Goal: Task Accomplishment & Management: Manage account settings

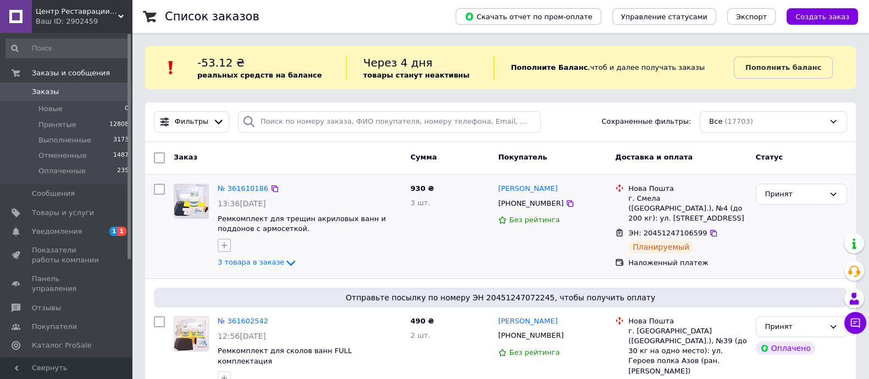
click at [223, 247] on icon "button" at bounding box center [224, 245] width 9 height 9
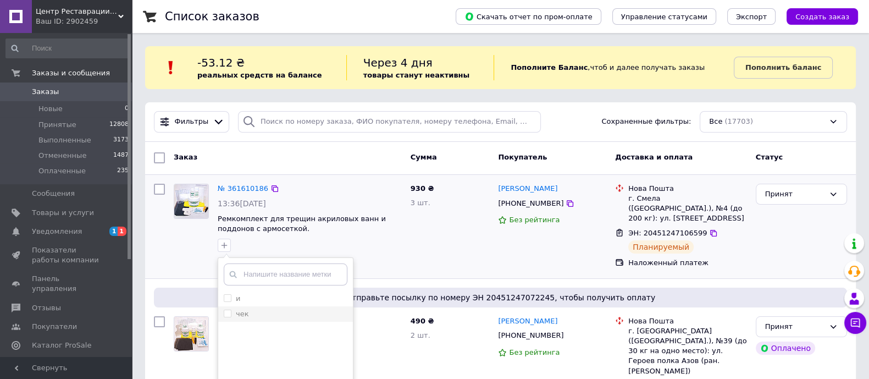
click at [225, 311] on input "чек" at bounding box center [227, 312] width 7 height 7
checkbox input "true"
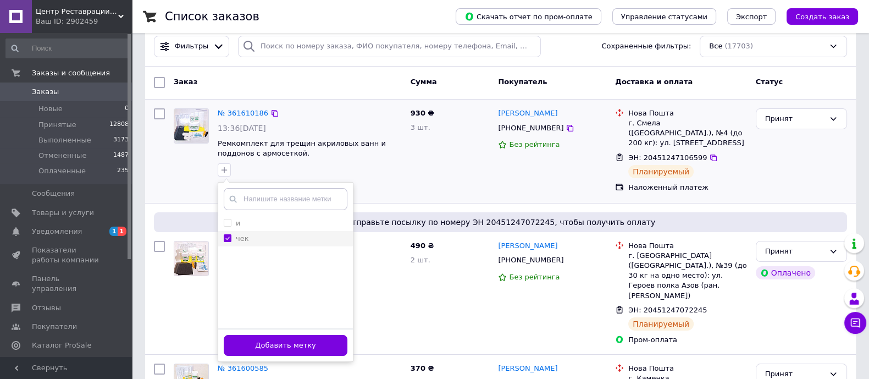
scroll to position [76, 0]
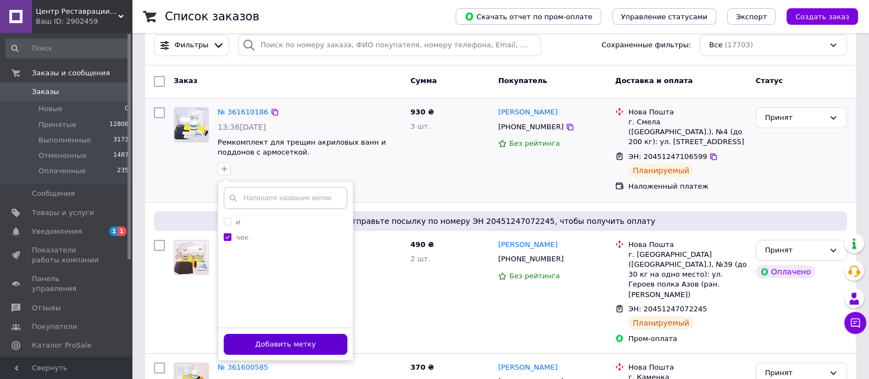
click at [272, 342] on button "Добавить метку" at bounding box center [286, 344] width 124 height 21
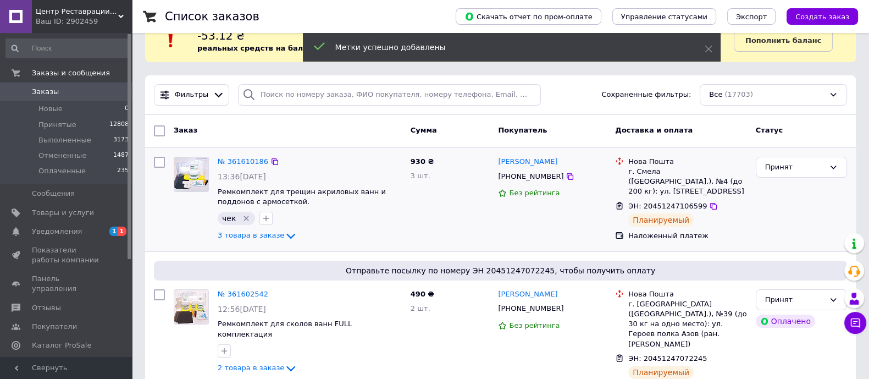
scroll to position [20, 0]
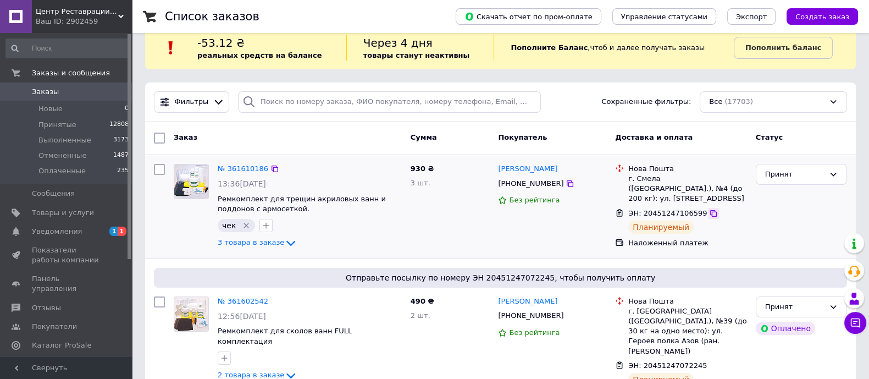
click at [710, 210] on icon at bounding box center [713, 213] width 7 height 7
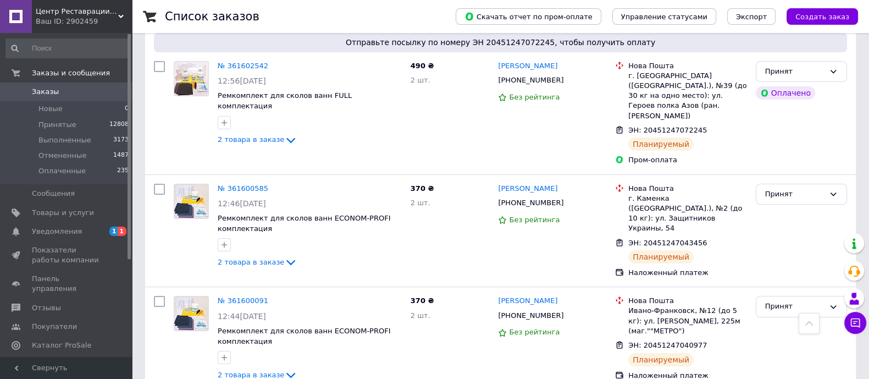
scroll to position [256, 0]
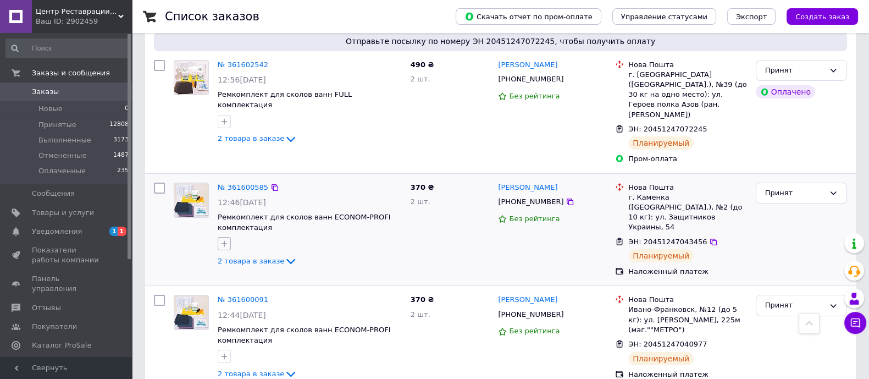
click at [225, 239] on icon "button" at bounding box center [224, 243] width 9 height 9
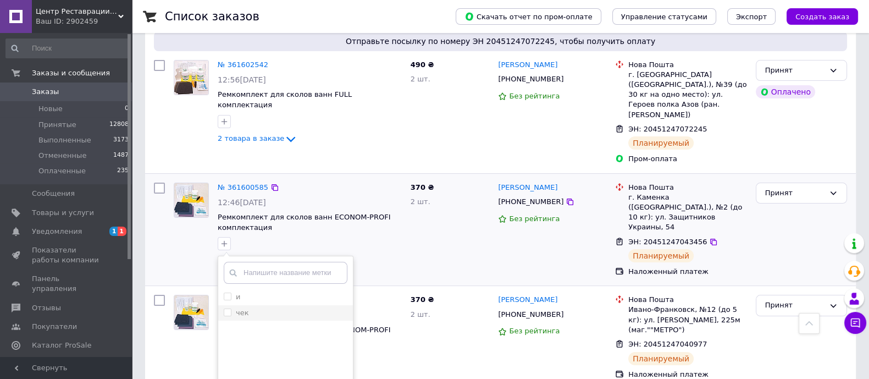
click at [225, 308] on input "чек" at bounding box center [227, 311] width 7 height 7
checkbox input "true"
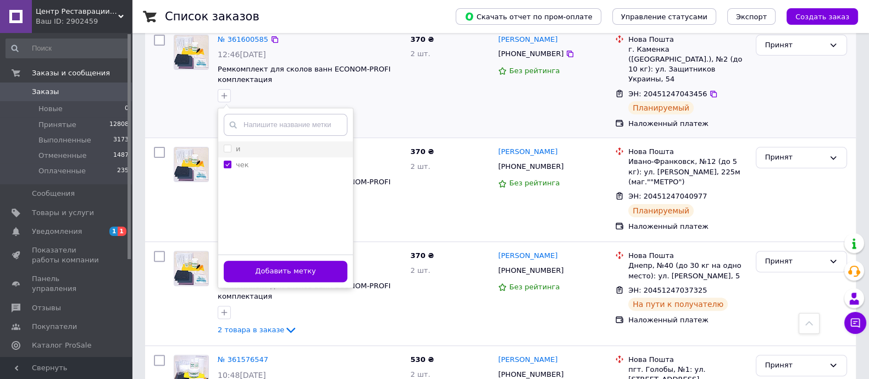
scroll to position [404, 0]
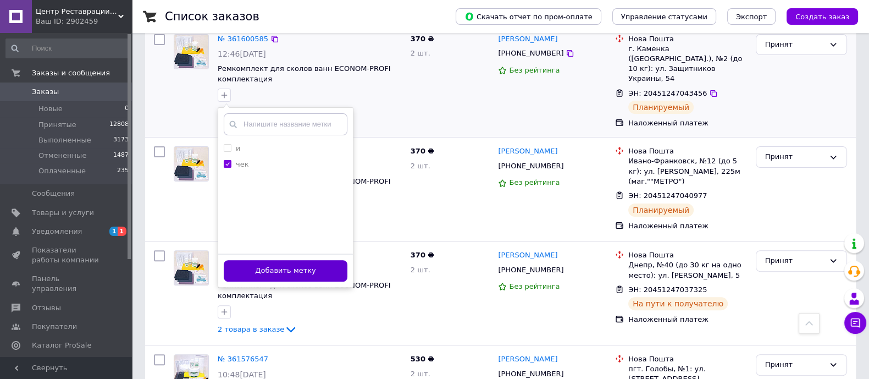
click at [291, 260] on button "Добавить метку" at bounding box center [286, 270] width 124 height 21
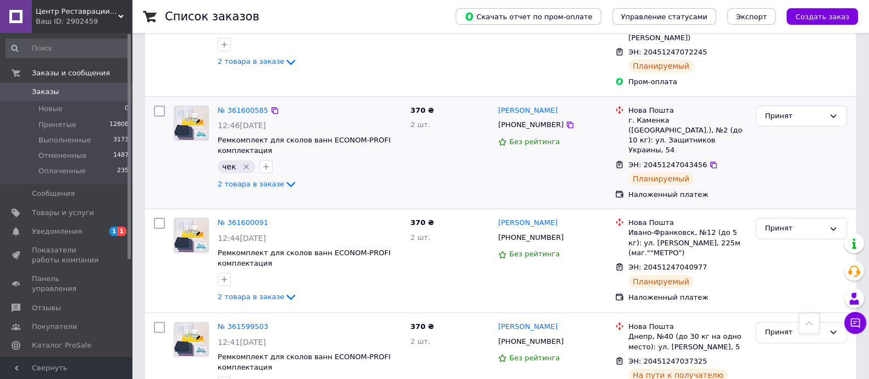
scroll to position [334, 0]
click at [709, 160] on icon at bounding box center [713, 164] width 9 height 9
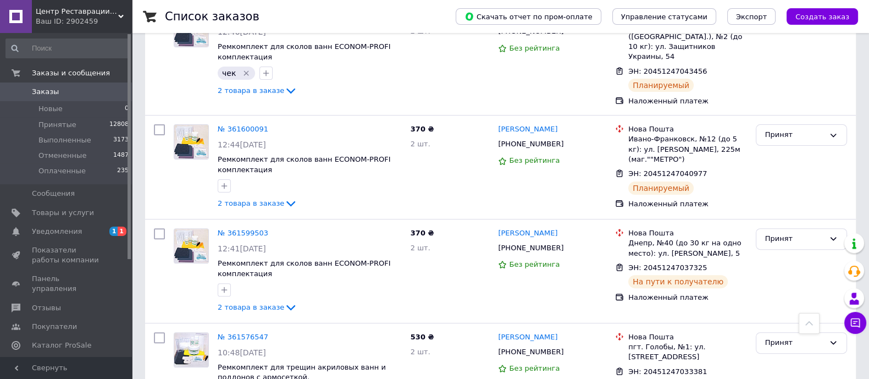
scroll to position [428, 0]
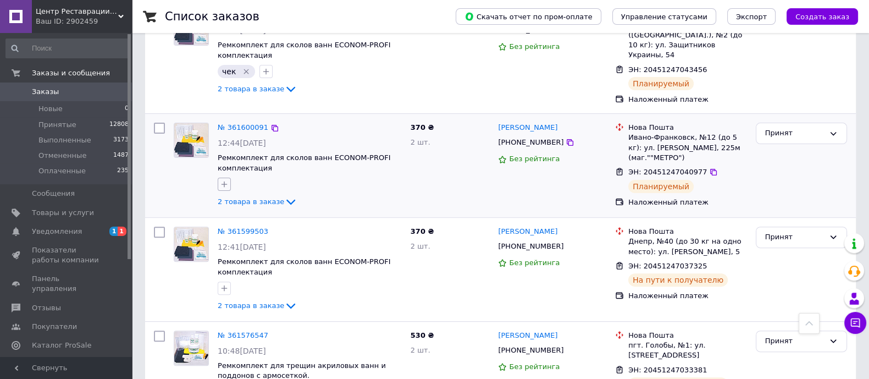
click at [225, 181] on icon "button" at bounding box center [224, 184] width 6 height 6
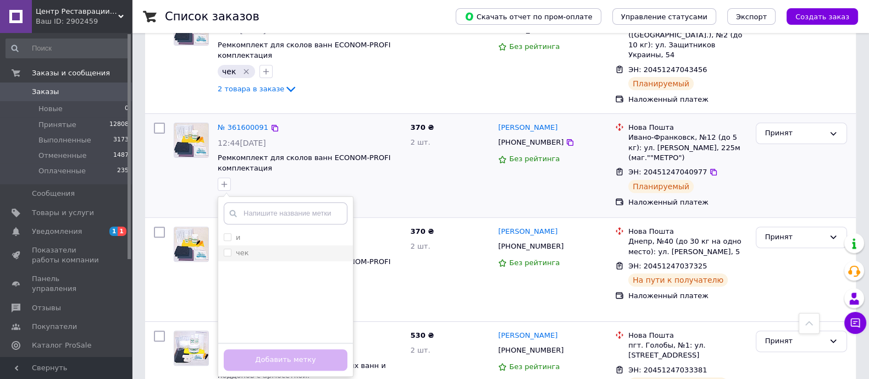
click at [226, 248] on input "чек" at bounding box center [227, 251] width 7 height 7
checkbox input "true"
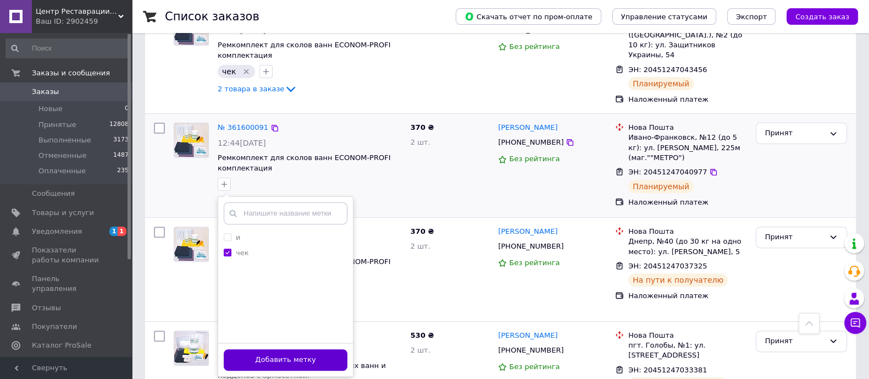
click at [273, 349] on button "Добавить метку" at bounding box center [286, 359] width 124 height 21
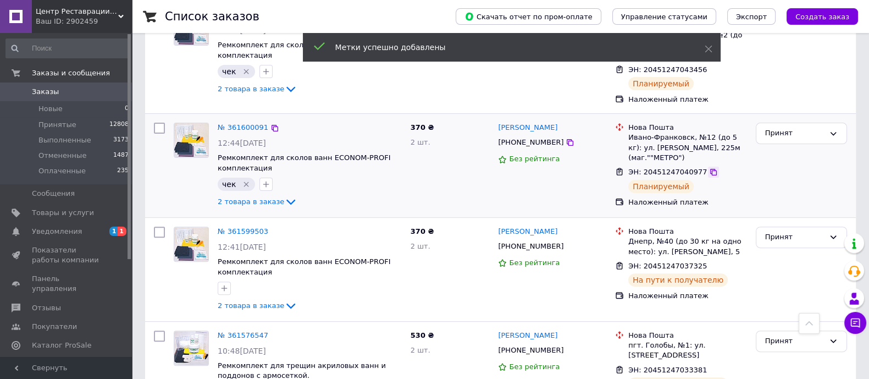
click at [710, 169] on icon at bounding box center [713, 172] width 7 height 7
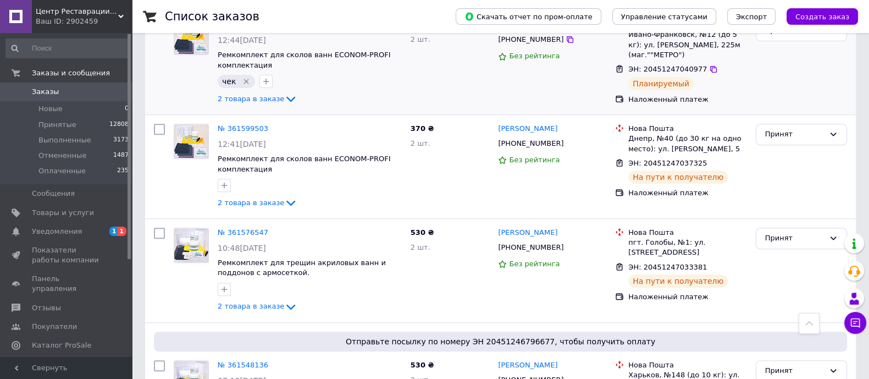
scroll to position [531, 0]
click at [223, 180] on icon "button" at bounding box center [224, 184] width 9 height 9
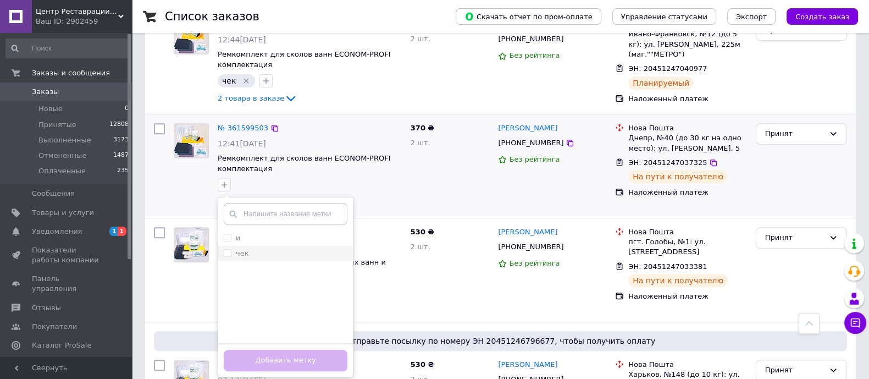
click at [226, 249] on input "чек" at bounding box center [227, 252] width 7 height 7
checkbox input "true"
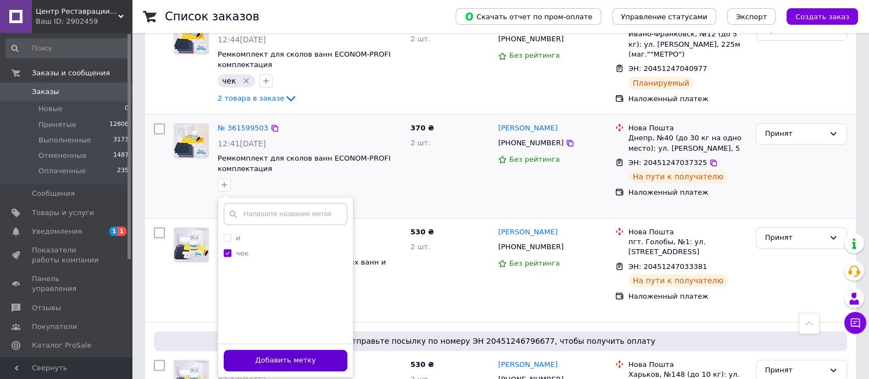
click at [270, 349] on button "Добавить метку" at bounding box center [286, 359] width 124 height 21
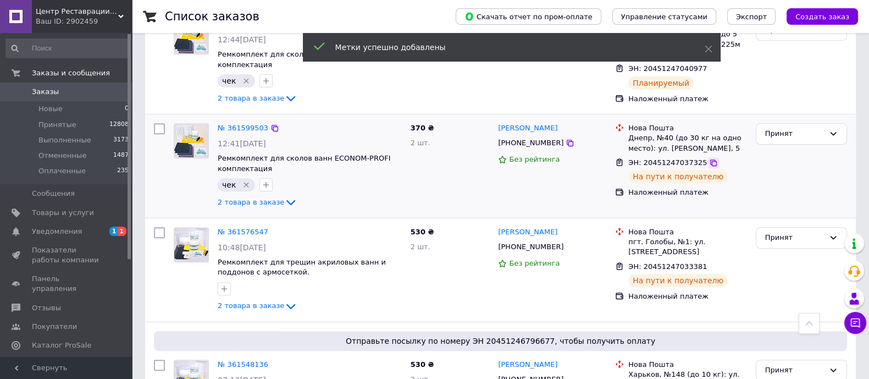
click at [709, 158] on icon at bounding box center [713, 162] width 9 height 9
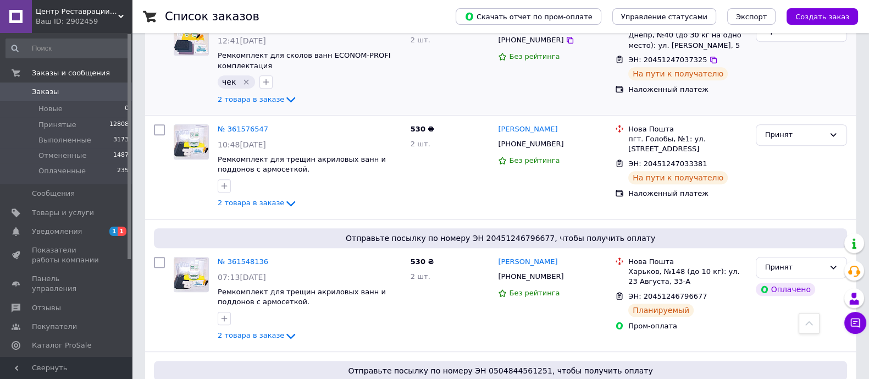
scroll to position [638, 0]
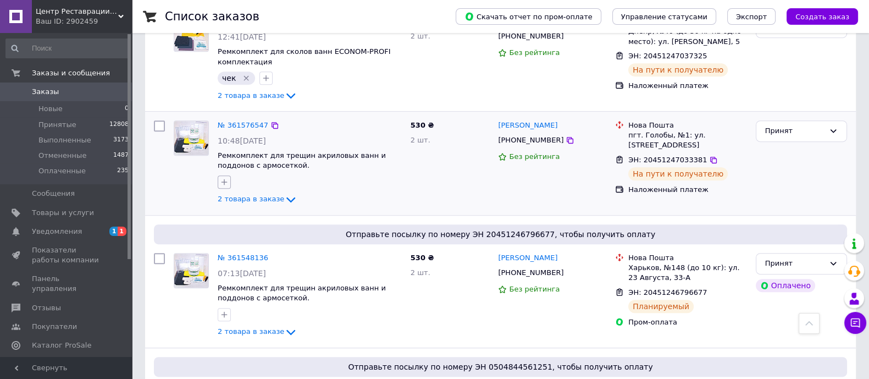
click at [225, 177] on icon "button" at bounding box center [224, 181] width 9 height 9
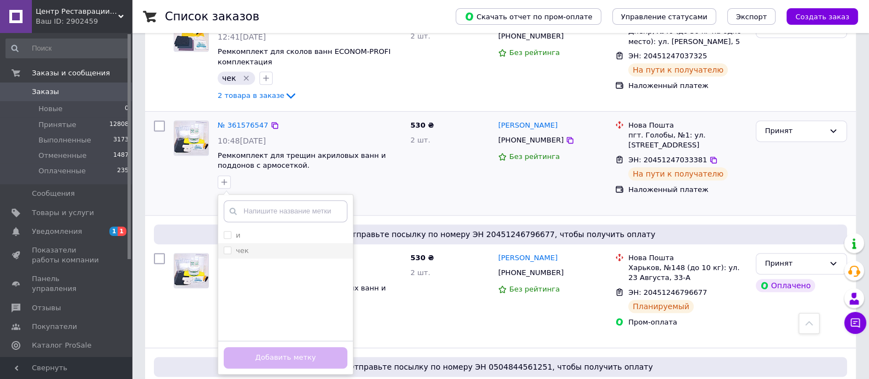
click at [227, 246] on input "чек" at bounding box center [227, 249] width 7 height 7
checkbox input "true"
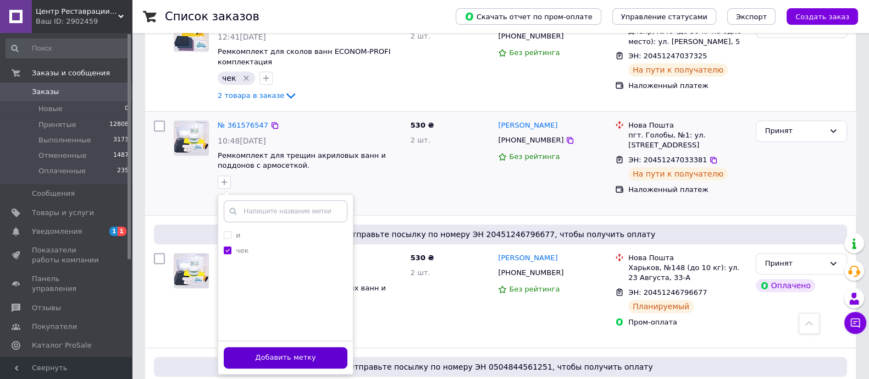
click at [280, 347] on button "Добавить метку" at bounding box center [286, 357] width 124 height 21
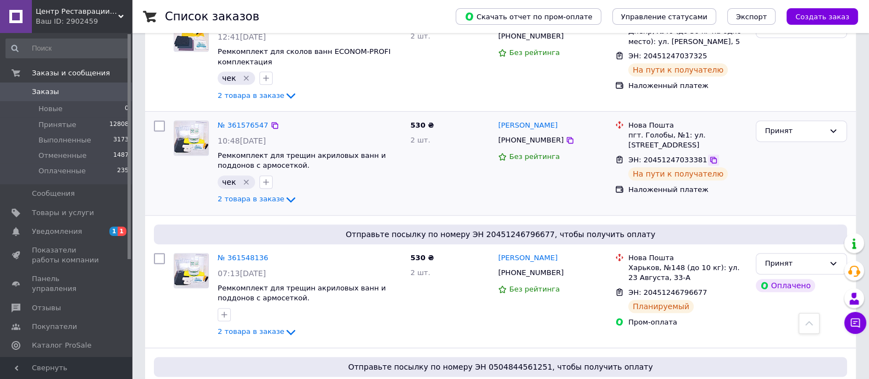
click at [710, 157] on icon at bounding box center [713, 160] width 7 height 7
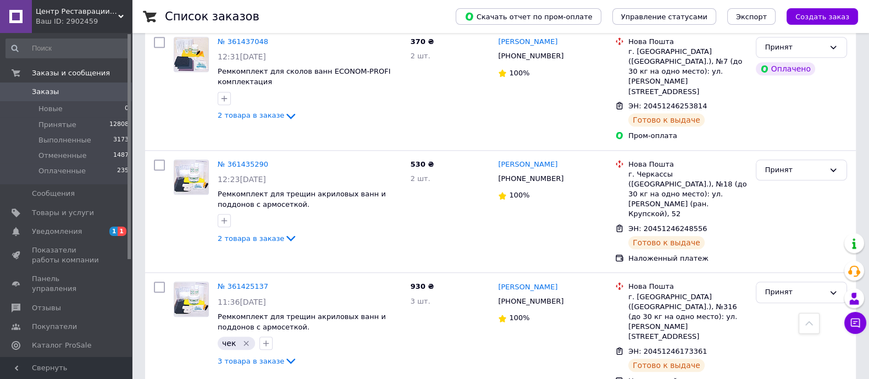
scroll to position [1313, 0]
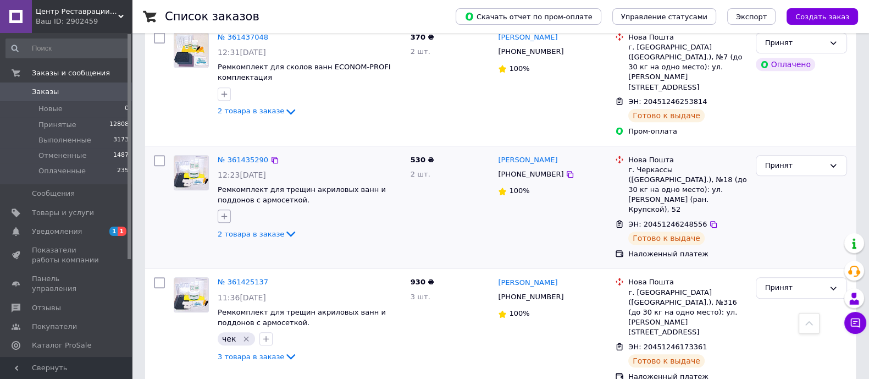
click at [224, 213] on icon "button" at bounding box center [224, 216] width 6 height 6
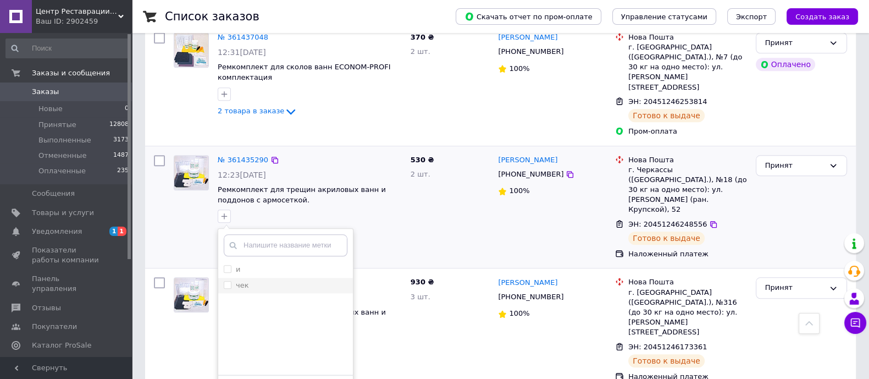
click at [227, 281] on input "чек" at bounding box center [227, 284] width 7 height 7
checkbox input "true"
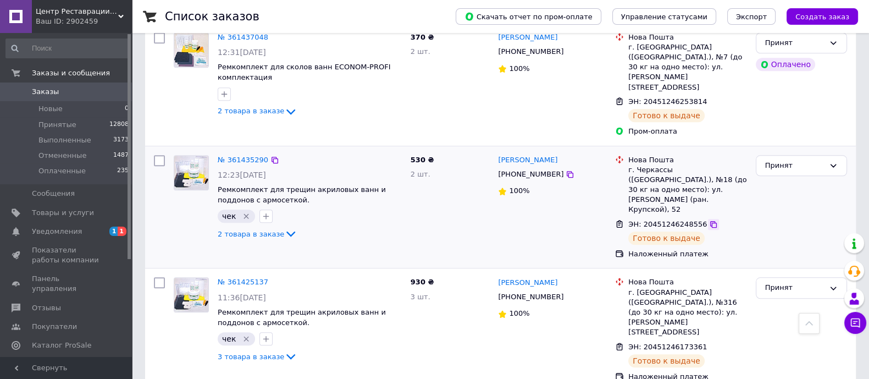
click at [709, 220] on icon at bounding box center [713, 224] width 9 height 9
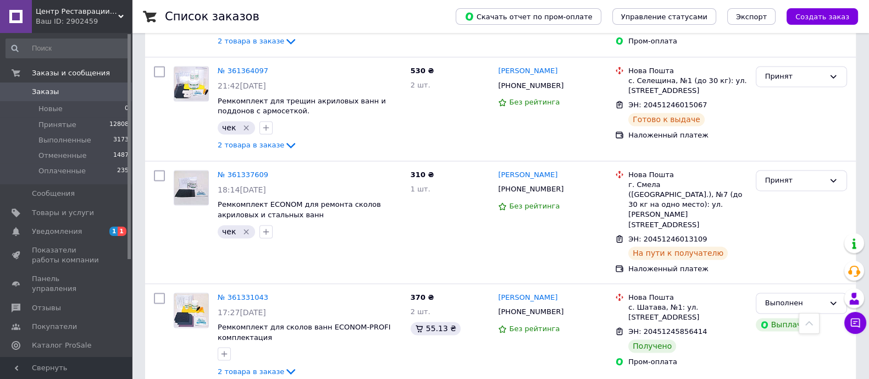
scroll to position [2241, 0]
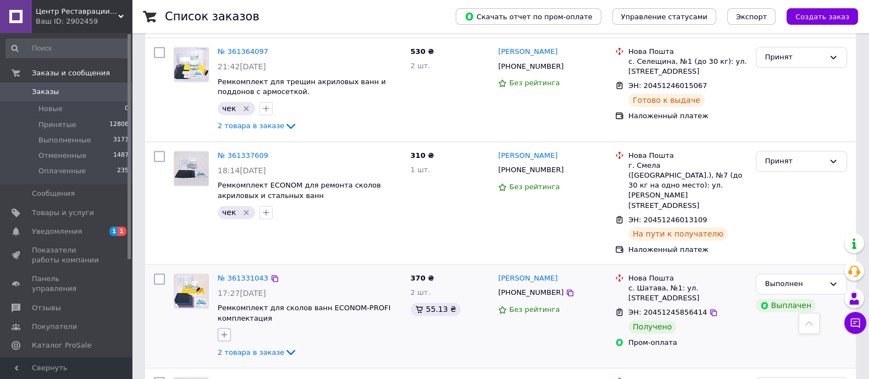
click at [225, 330] on icon "button" at bounding box center [224, 334] width 9 height 9
checkbox input "true"
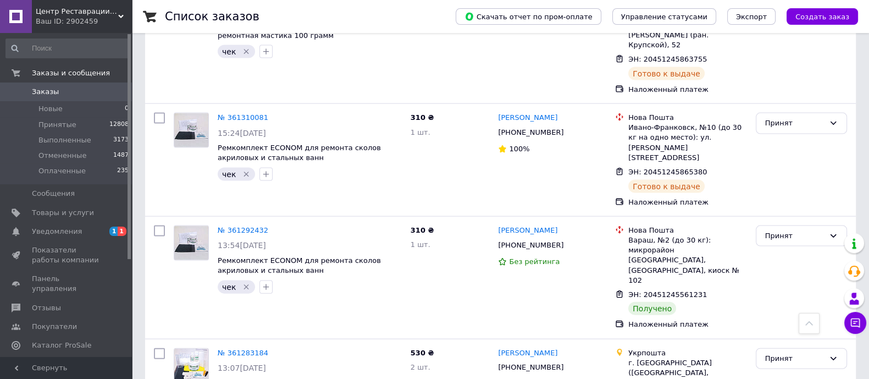
scroll to position [2967, 0]
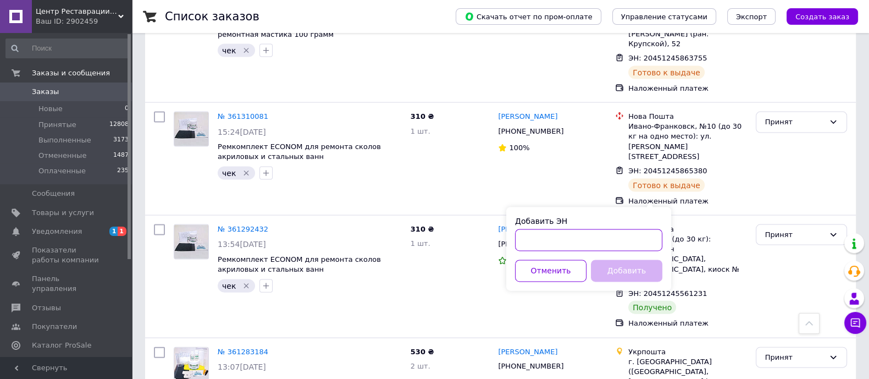
click at [533, 238] on input "Добавить ЭН" at bounding box center [588, 240] width 147 height 22
type input "0505367536343"
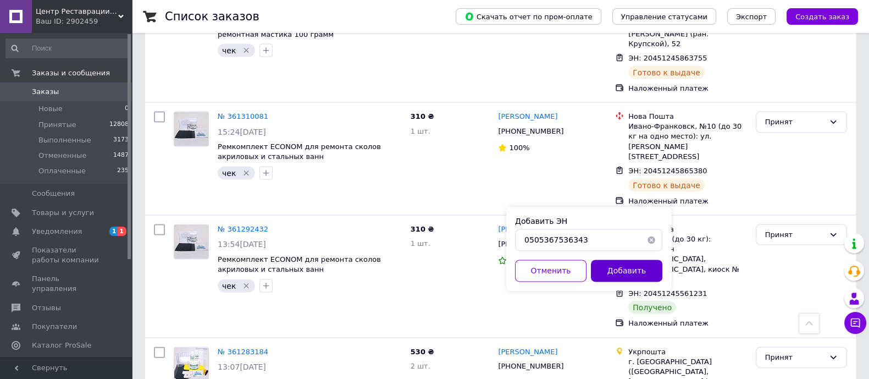
click at [629, 271] on button "Добавить" at bounding box center [626, 271] width 71 height 22
click at [651, 240] on button "button" at bounding box center [651, 240] width 22 height 22
click at [533, 273] on button "Отменить" at bounding box center [550, 271] width 71 height 22
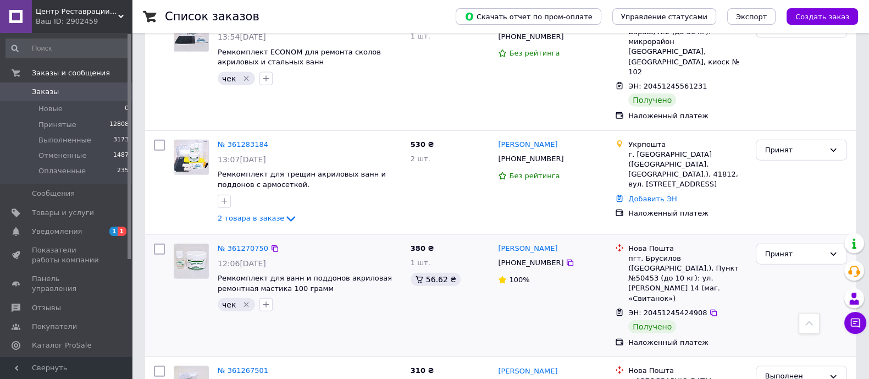
scroll to position [3174, 0]
checkbox input "true"
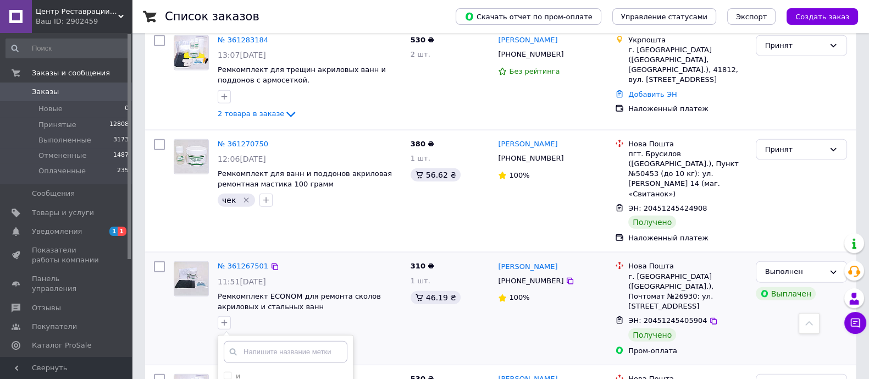
scroll to position [3279, 0]
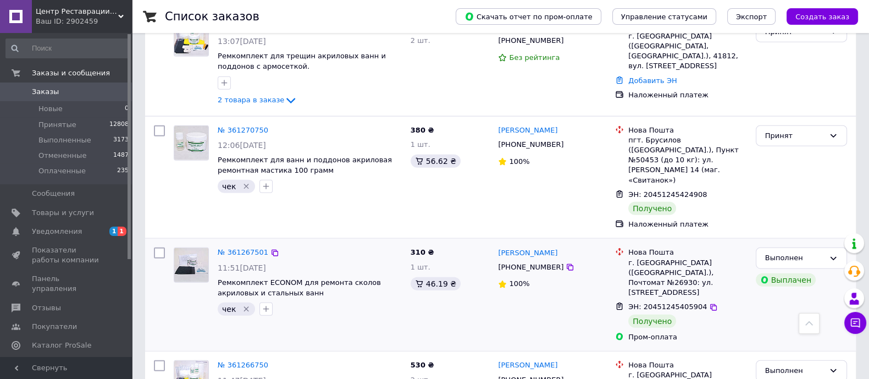
scroll to position [3293, 0]
checkbox input "true"
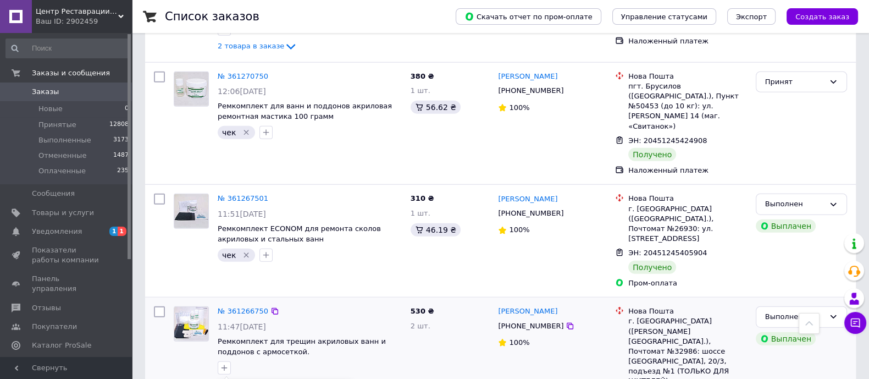
scroll to position [3347, 0]
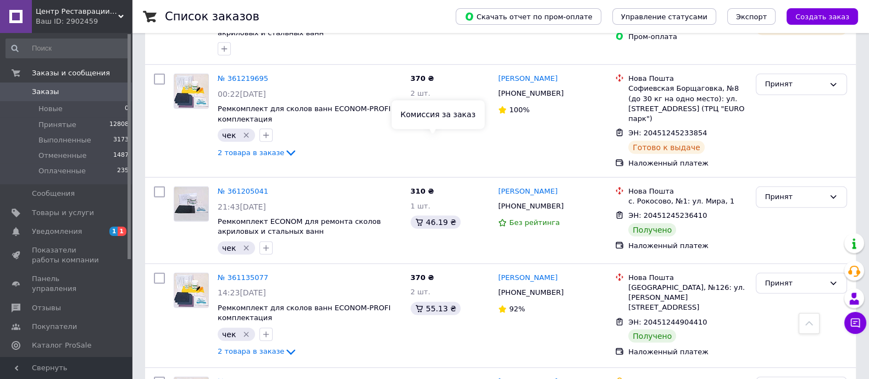
scroll to position [3930, 0]
checkbox input "true"
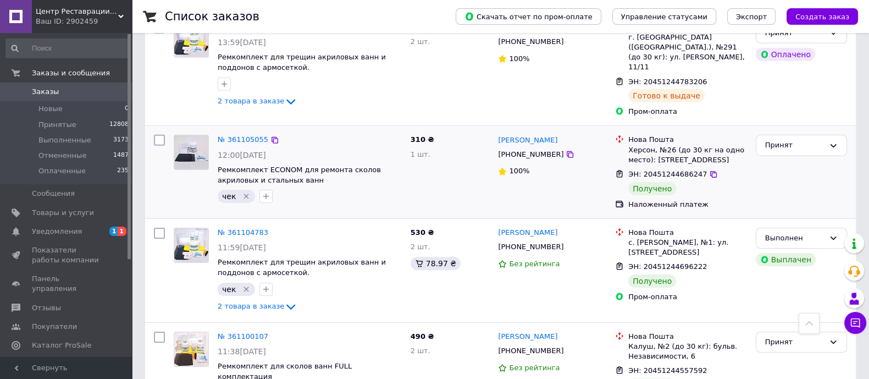
scroll to position [4390, 0]
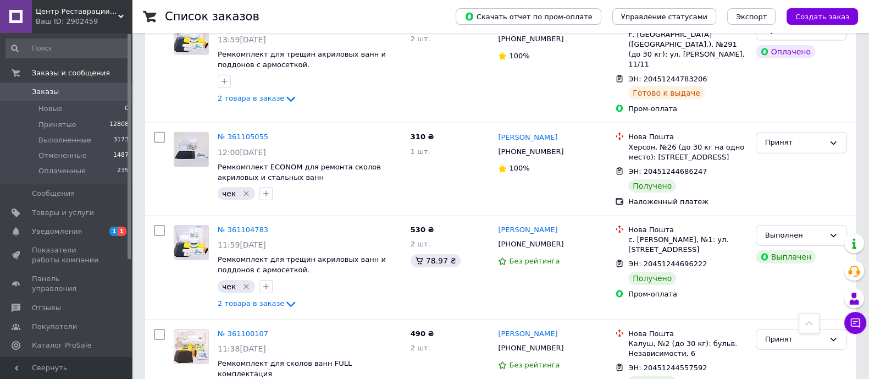
checkbox input "true"
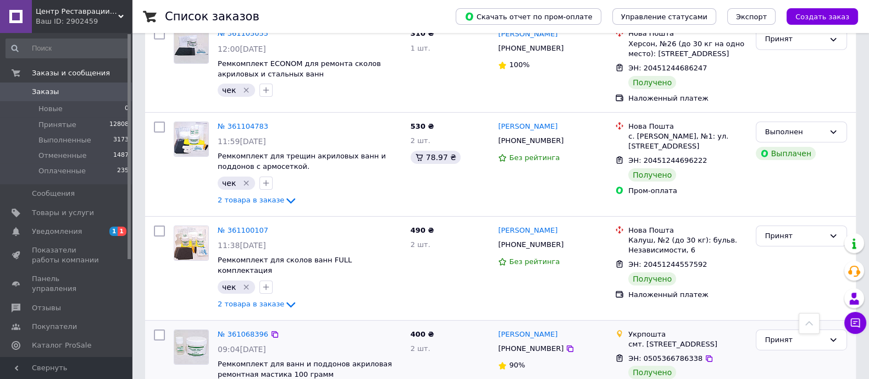
scroll to position [4494, 0]
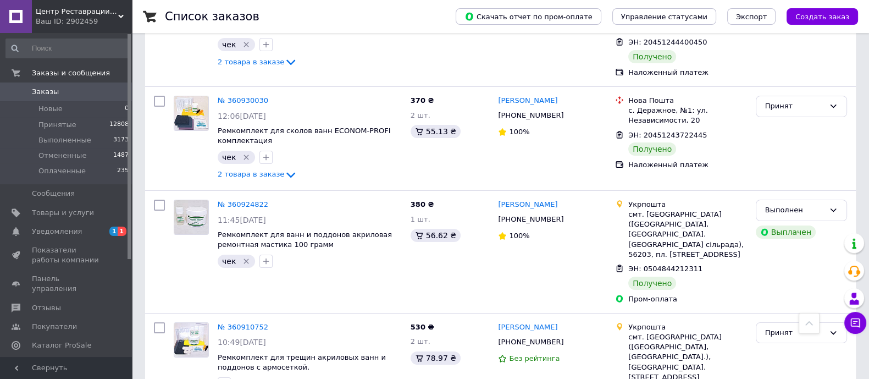
scroll to position [5030, 0]
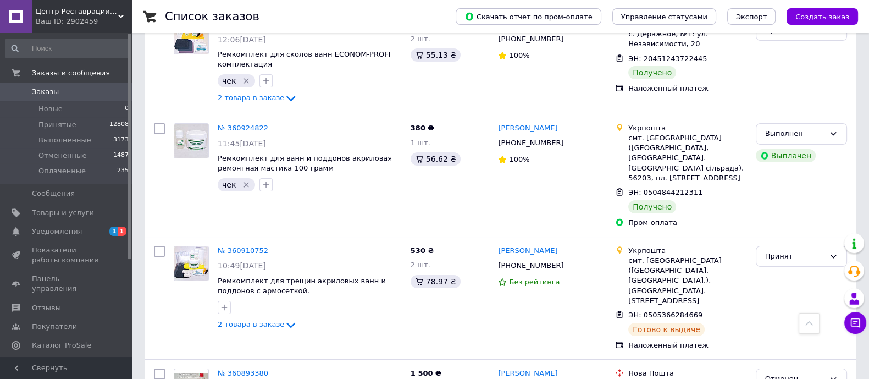
scroll to position [5116, 0]
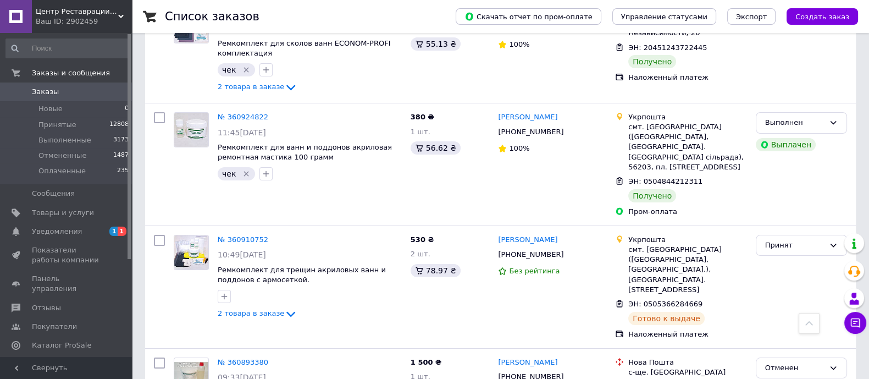
checkbox input "true"
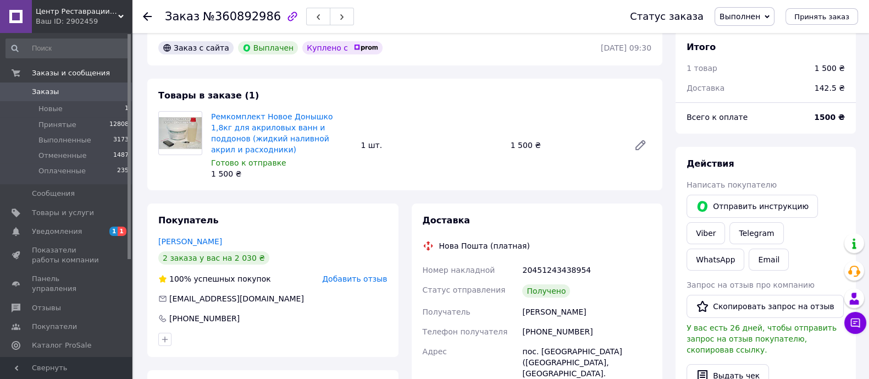
scroll to position [13, 0]
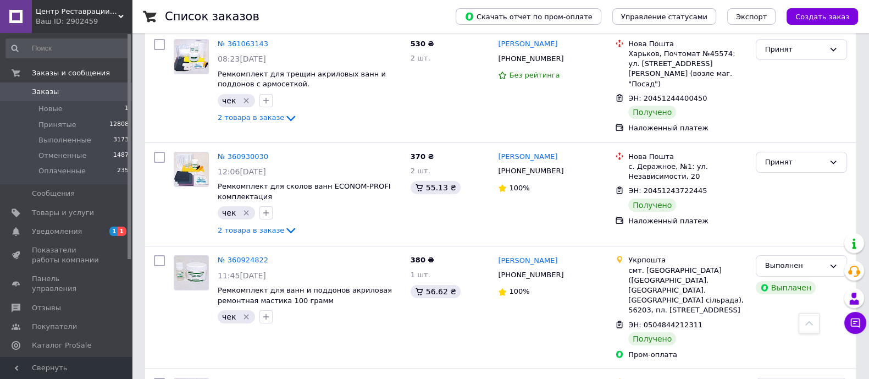
scroll to position [5099, 0]
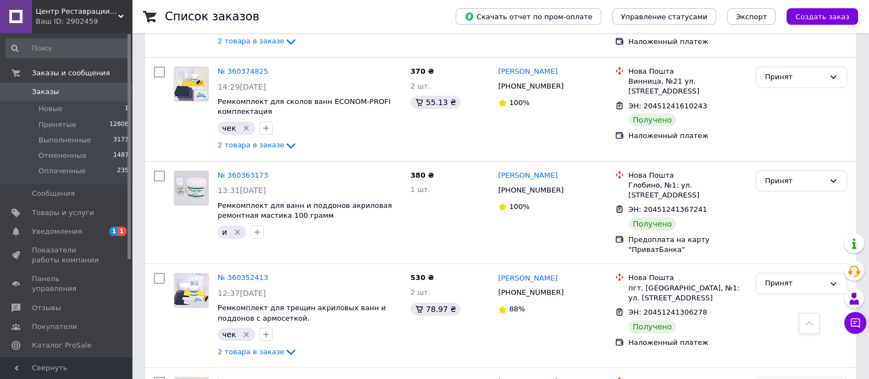
scroll to position [5015, 0]
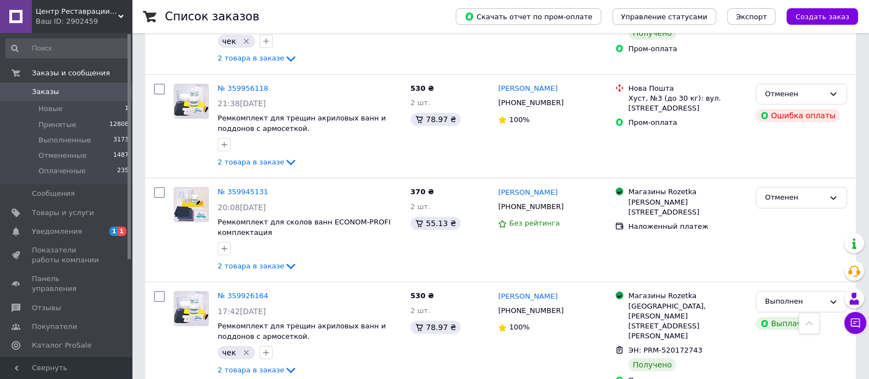
scroll to position [4951, 0]
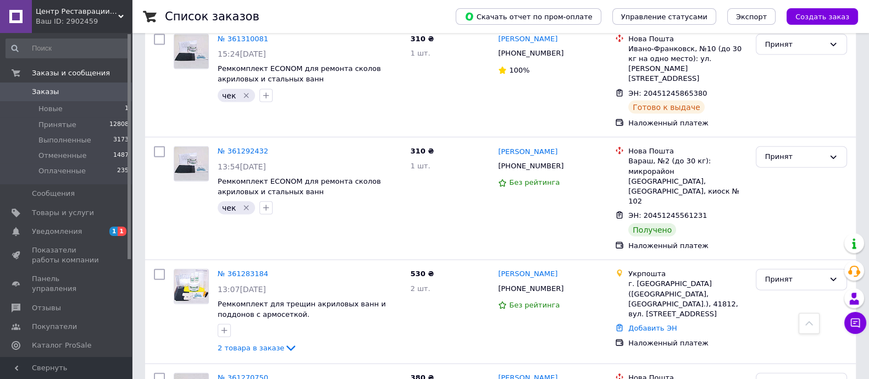
scroll to position [3133, 0]
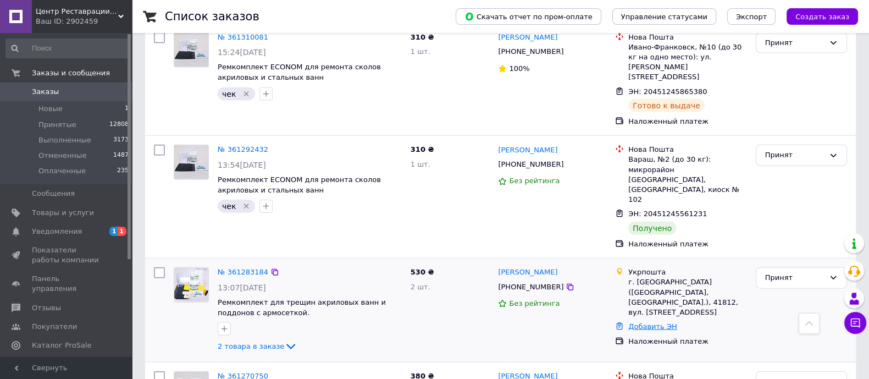
click at [638, 322] on link "Добавить ЭН" at bounding box center [652, 326] width 48 height 8
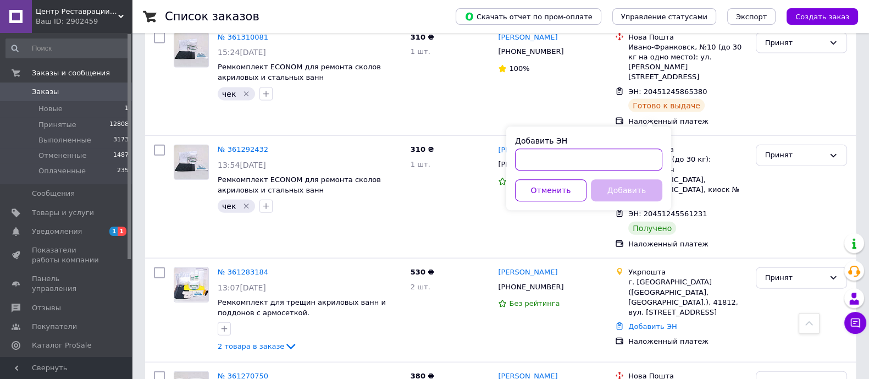
click at [527, 155] on input "Добавить ЭН" at bounding box center [588, 160] width 147 height 22
type input "0505367536343"
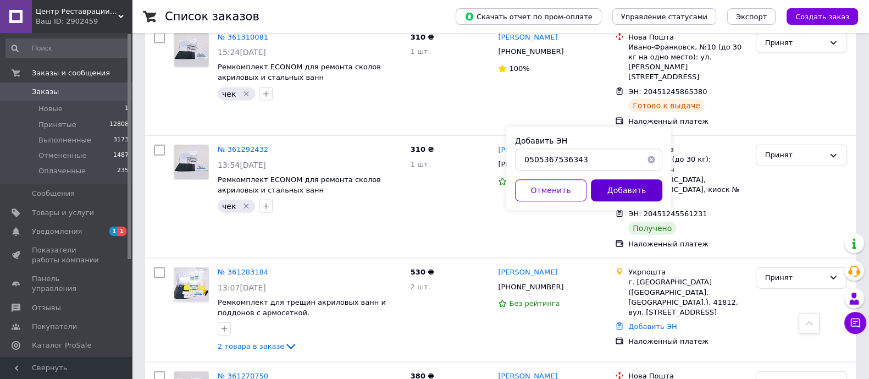
click at [628, 191] on button "Добавить" at bounding box center [626, 191] width 71 height 22
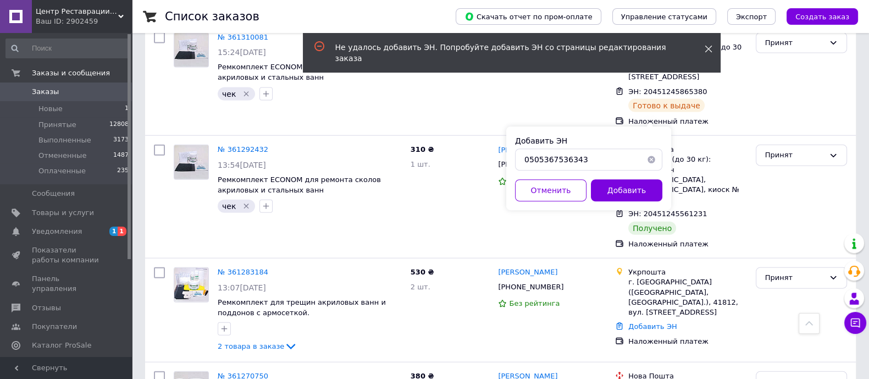
click at [709, 49] on icon at bounding box center [708, 49] width 8 height 8
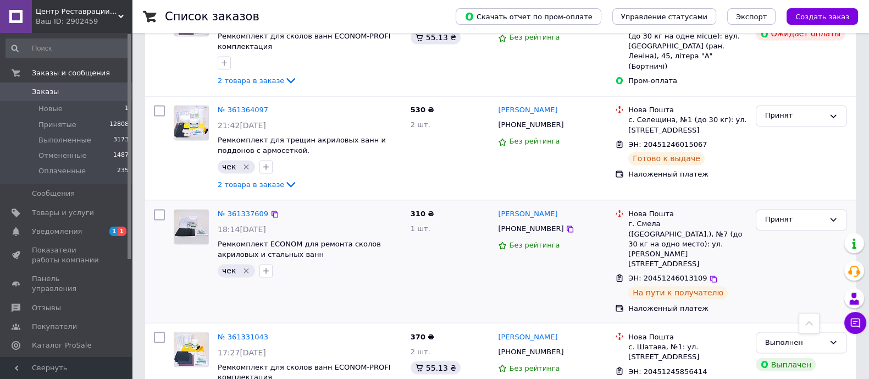
scroll to position [2197, 0]
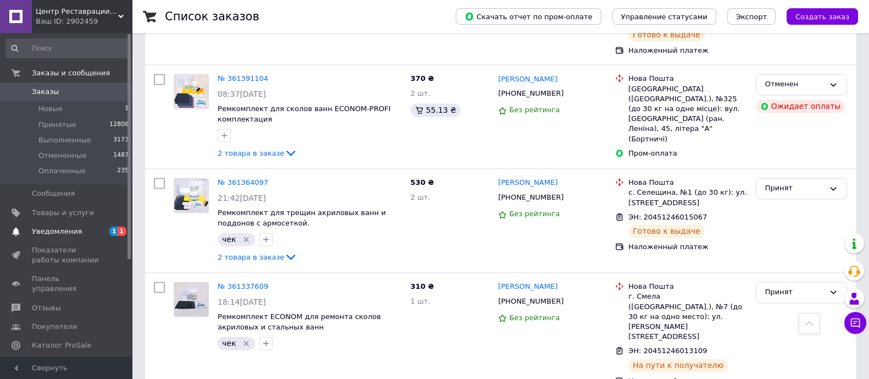
click at [44, 228] on span "Уведомления" at bounding box center [57, 231] width 50 height 10
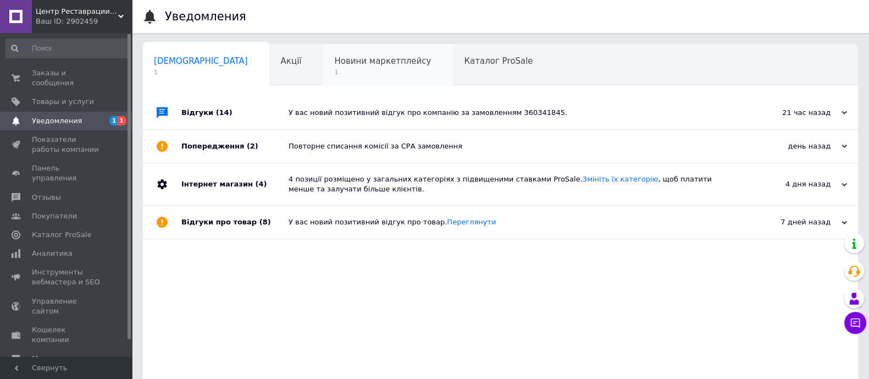
click at [334, 64] on span "Новини маркетплейсу" at bounding box center [382, 61] width 97 height 10
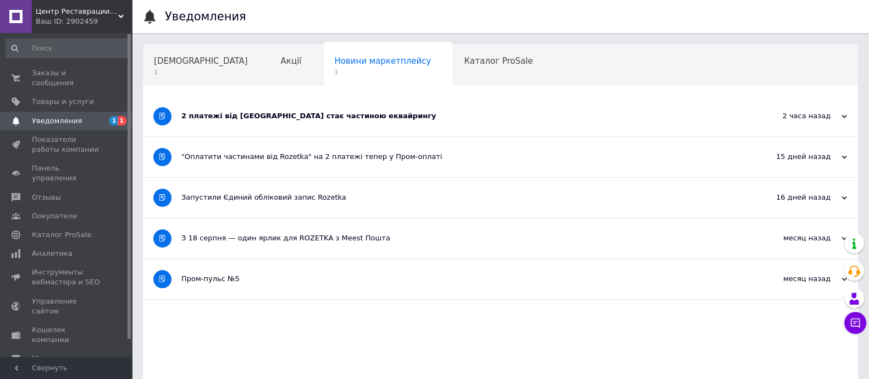
click at [253, 117] on div "2 платежі від Rozetka стає частиною еквайрингу" at bounding box center [459, 116] width 556 height 10
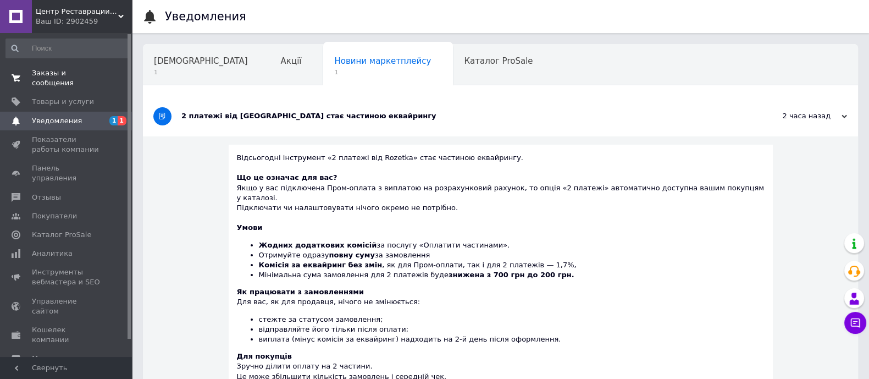
click at [58, 74] on span "Заказы и сообщения" at bounding box center [67, 78] width 70 height 20
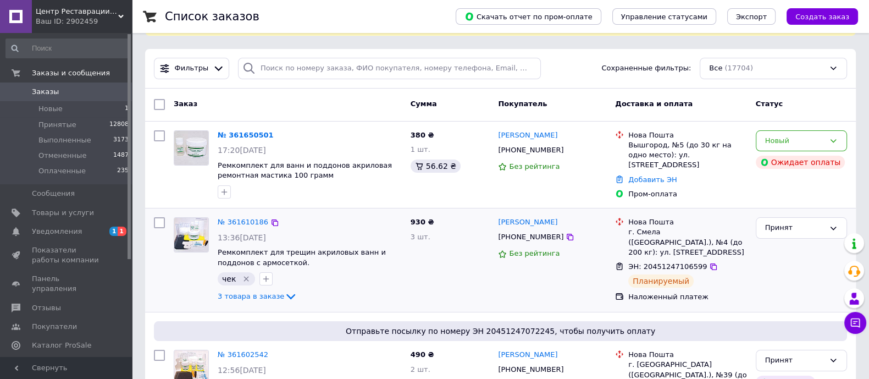
scroll to position [55, 0]
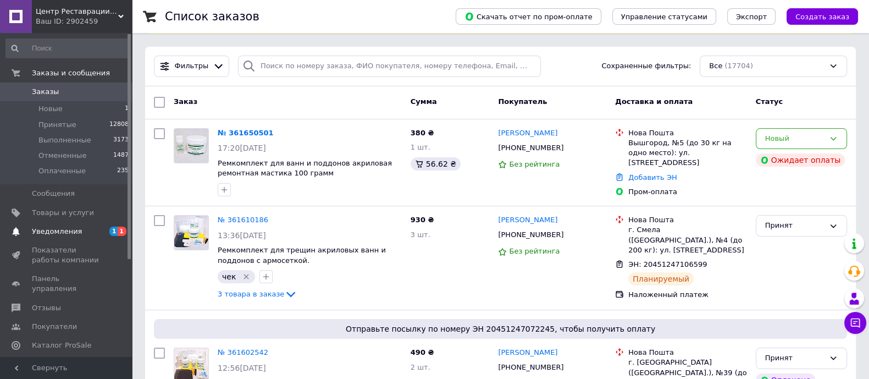
click at [40, 228] on span "Уведомления" at bounding box center [57, 231] width 50 height 10
